Goal: Information Seeking & Learning: Learn about a topic

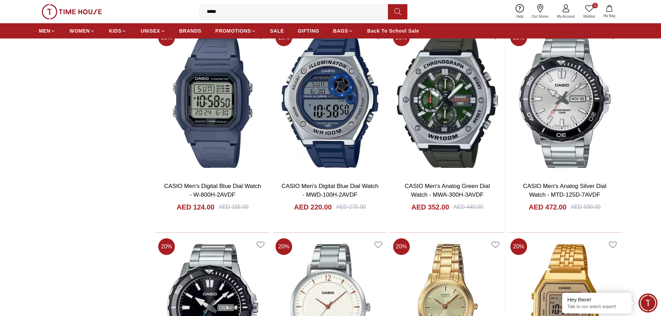
scroll to position [694, 0]
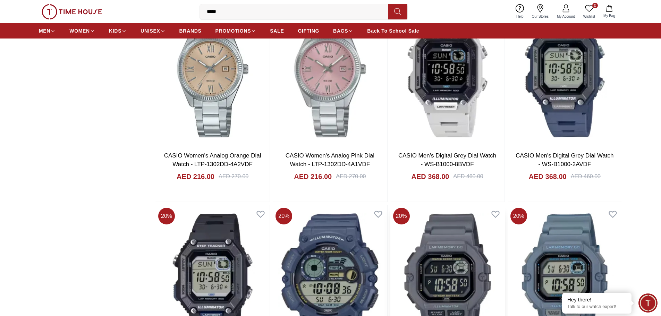
scroll to position [2611, 0]
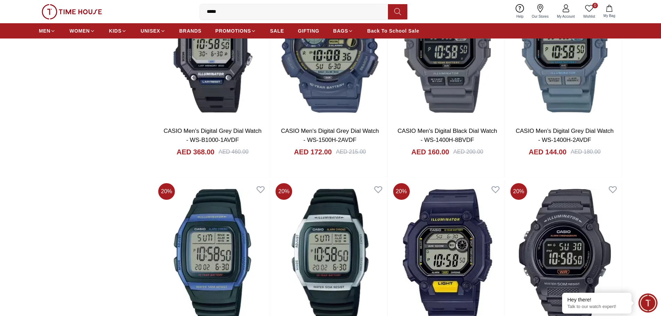
scroll to position [2727, 0]
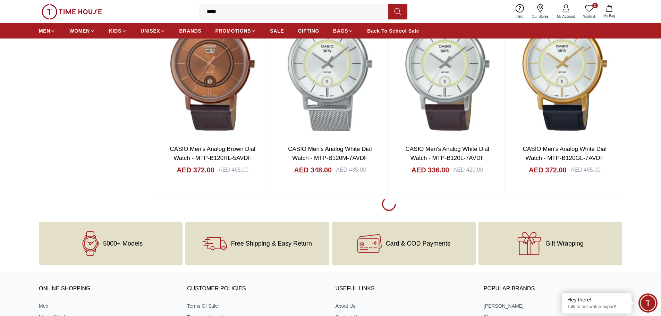
scroll to position [5282, 0]
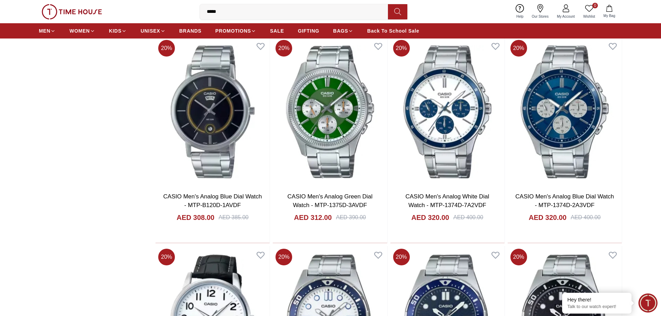
scroll to position [2727, 0]
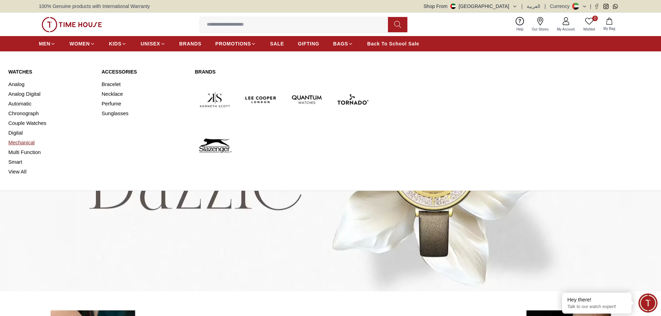
click at [29, 143] on link "Mechanical" at bounding box center [50, 143] width 85 height 10
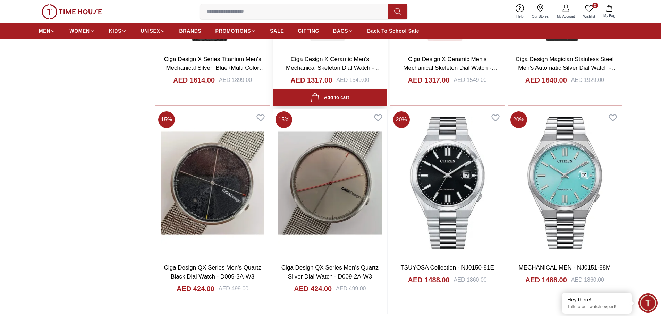
scroll to position [694, 0]
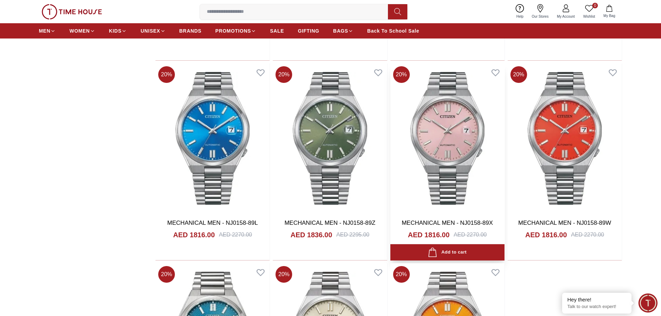
scroll to position [1850, 0]
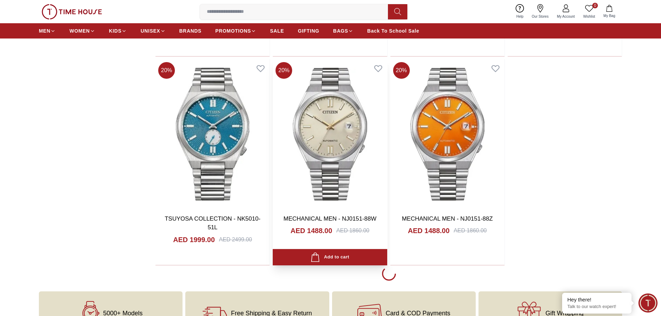
scroll to position [1903, 0]
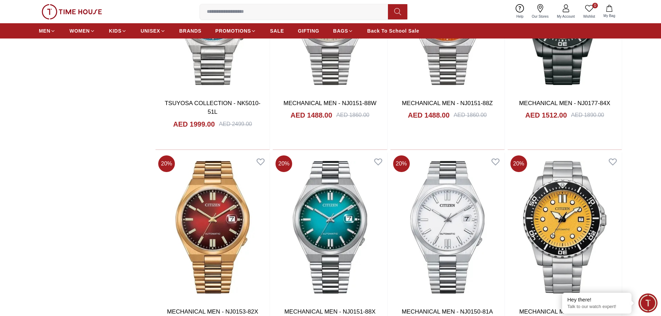
scroll to position [694, 0]
